Goal: Transaction & Acquisition: Purchase product/service

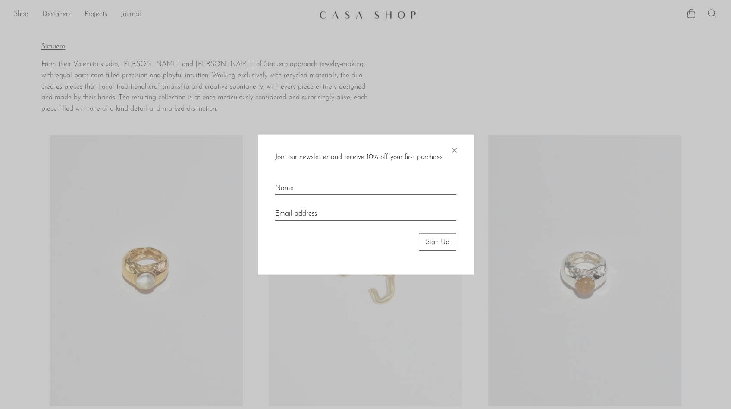
click at [456, 150] on span "×" at bounding box center [454, 148] width 9 height 28
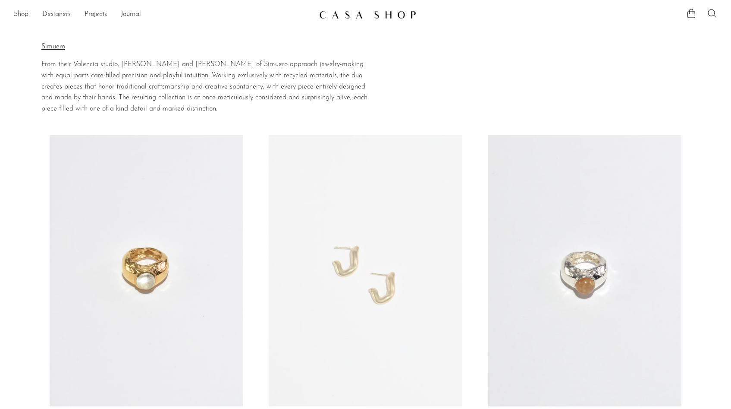
click at [25, 14] on link "Shop" at bounding box center [21, 14] width 15 height 11
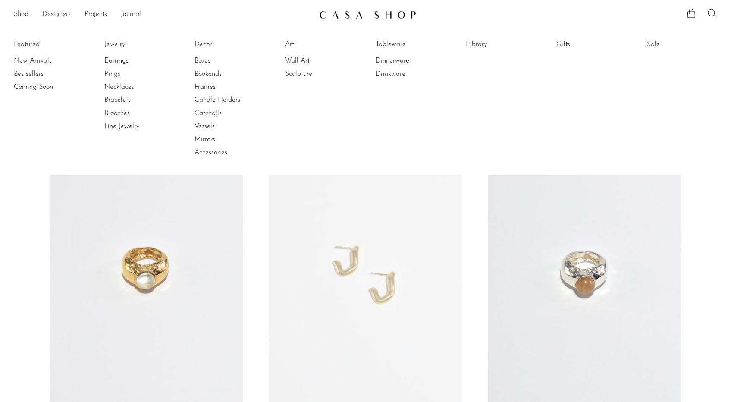
click at [117, 74] on link "Rings" at bounding box center [136, 73] width 65 height 9
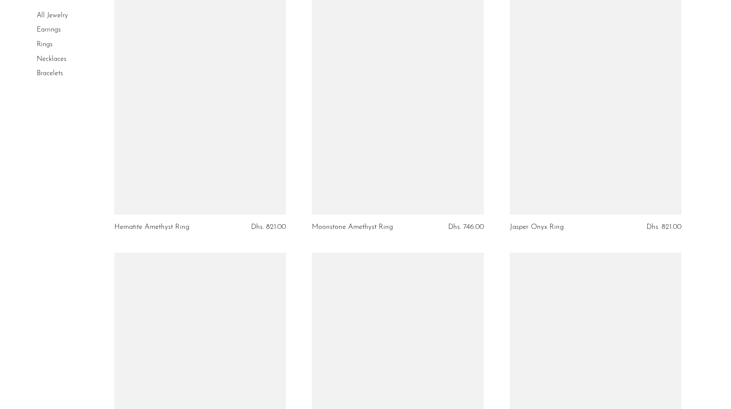
scroll to position [3185, 0]
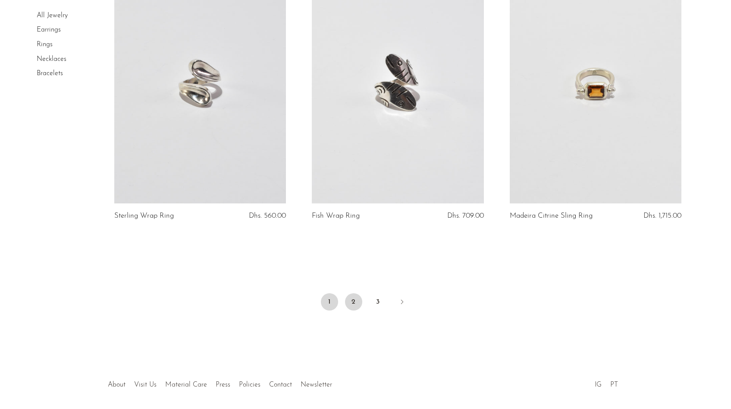
click at [353, 302] on link "2" at bounding box center [353, 301] width 17 height 17
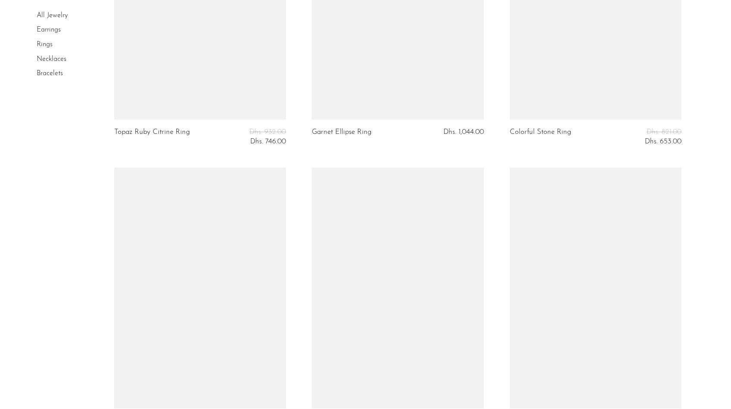
scroll to position [3191, 0]
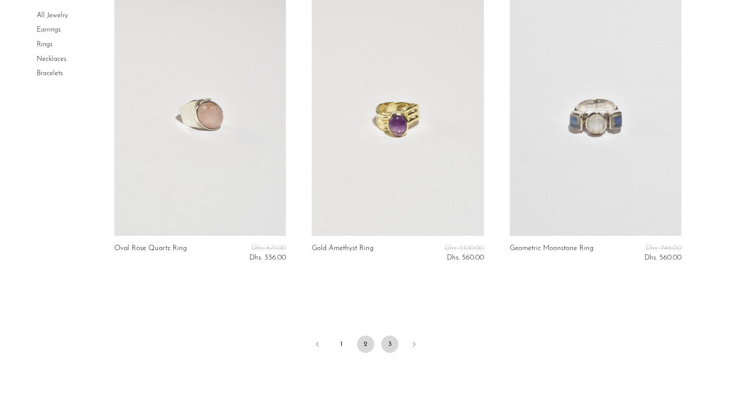
click at [385, 343] on link "3" at bounding box center [389, 343] width 17 height 17
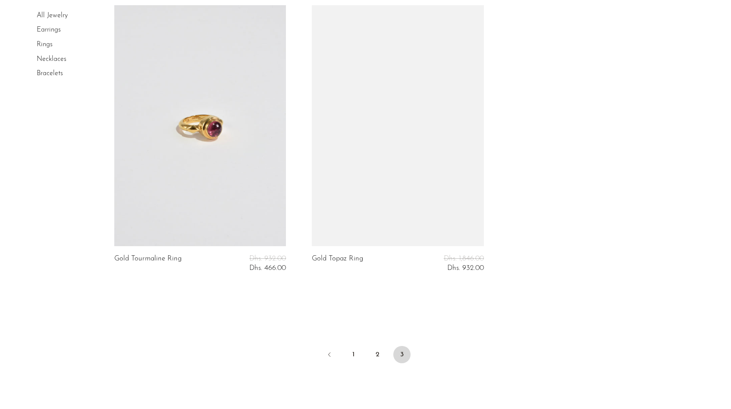
scroll to position [2386, 0]
